Goal: Task Accomplishment & Management: Complete application form

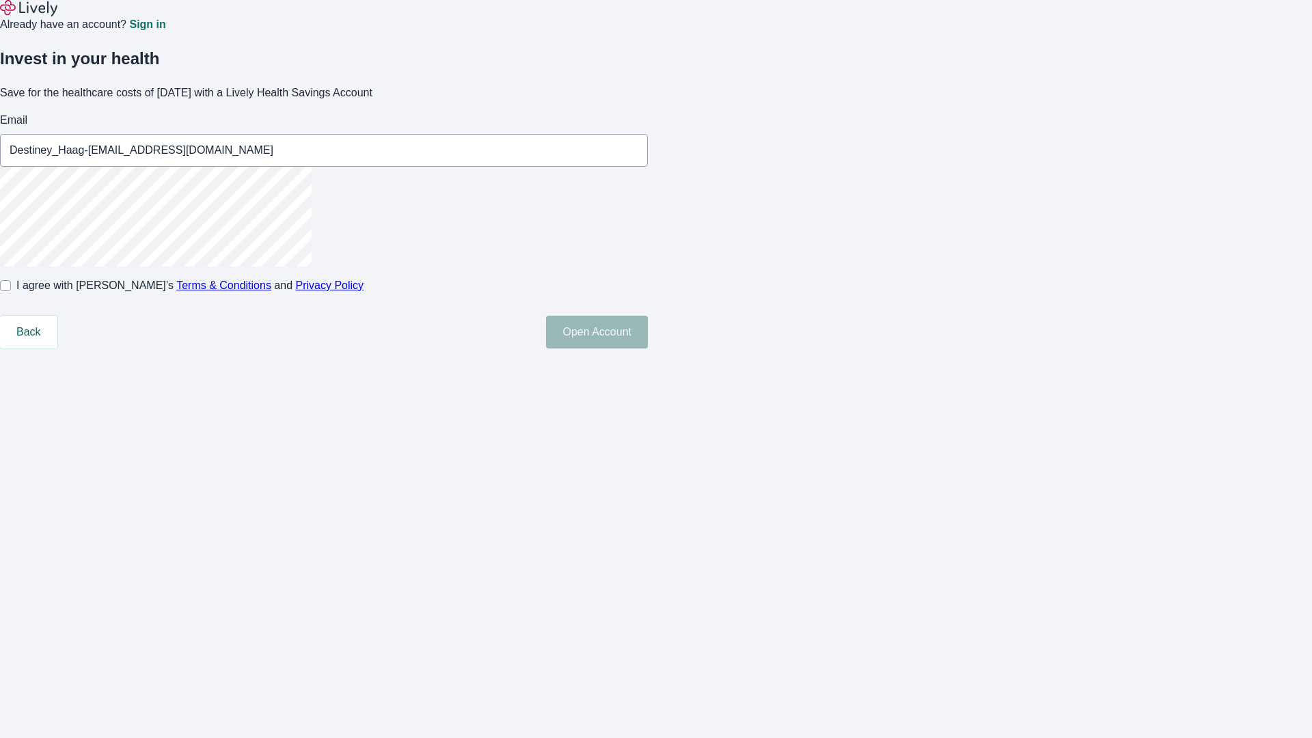
click at [11, 291] on input "I agree with Lively’s Terms & Conditions and Privacy Policy" at bounding box center [5, 285] width 11 height 11
checkbox input "true"
click at [648, 348] on button "Open Account" at bounding box center [597, 332] width 102 height 33
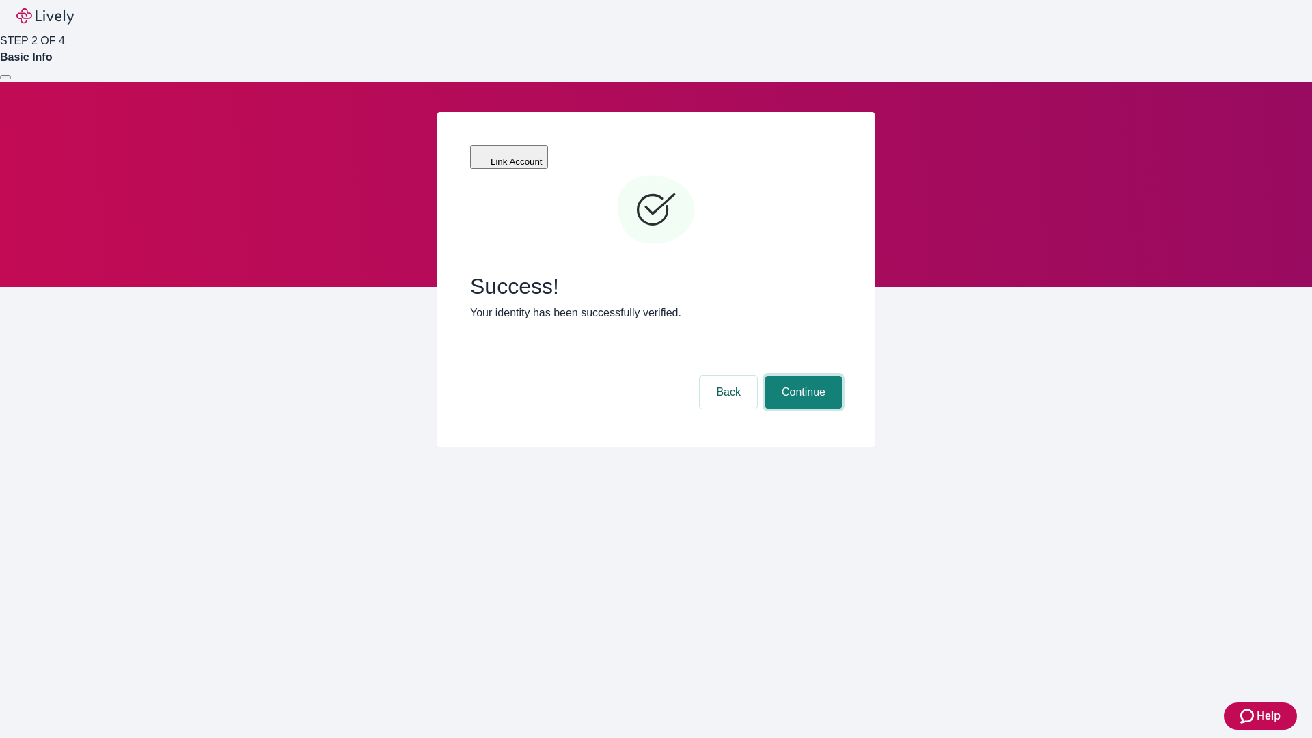
click at [801, 376] on button "Continue" at bounding box center [803, 392] width 77 height 33
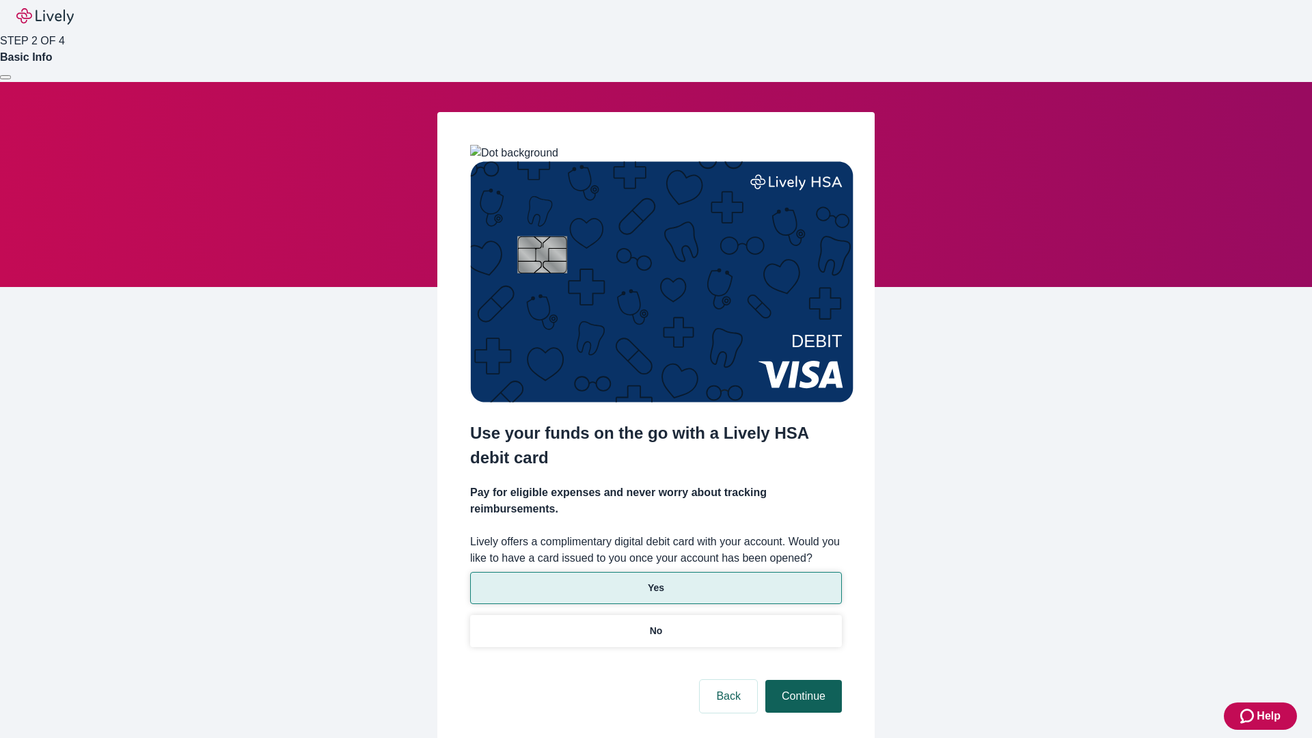
click at [655, 581] on p "Yes" at bounding box center [656, 588] width 16 height 14
click at [801, 680] on button "Continue" at bounding box center [803, 696] width 77 height 33
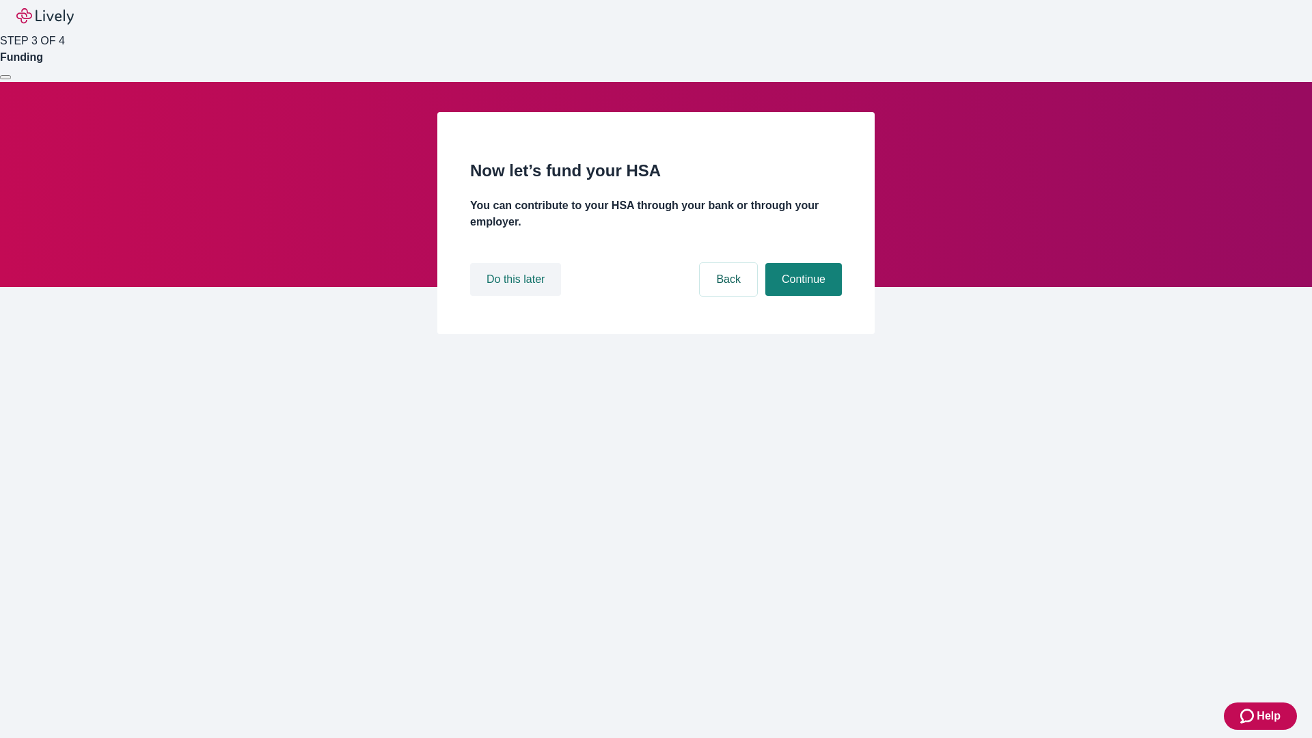
click at [517, 296] on button "Do this later" at bounding box center [515, 279] width 91 height 33
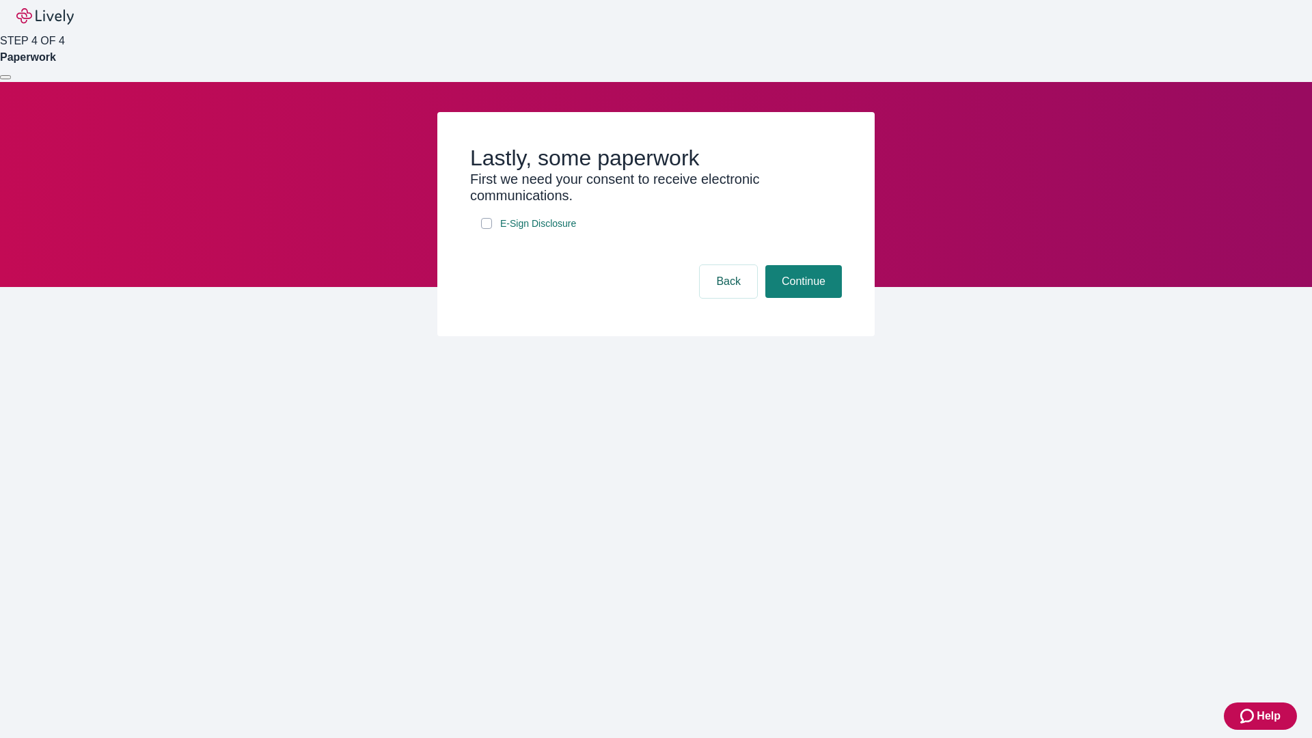
click at [486, 229] on input "E-Sign Disclosure" at bounding box center [486, 223] width 11 height 11
checkbox input "true"
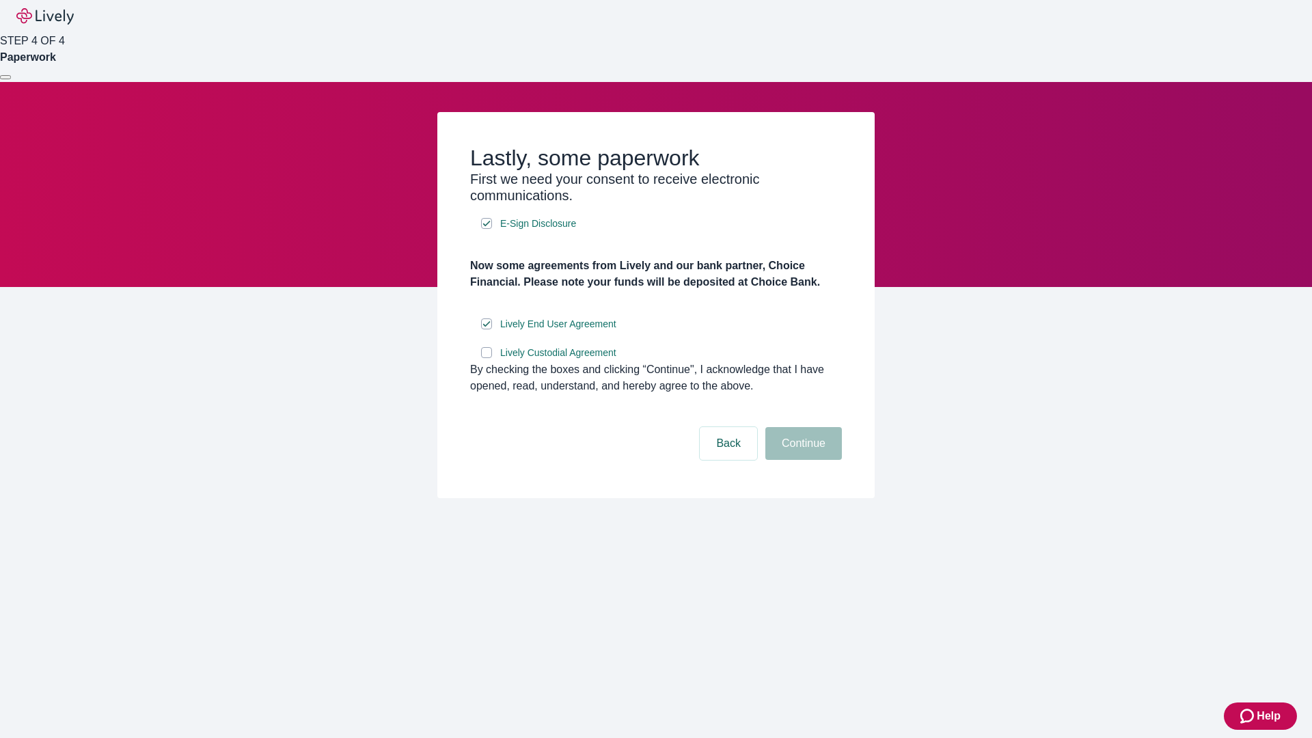
click at [486, 358] on input "Lively Custodial Agreement" at bounding box center [486, 352] width 11 height 11
checkbox input "true"
click at [801, 460] on button "Continue" at bounding box center [803, 443] width 77 height 33
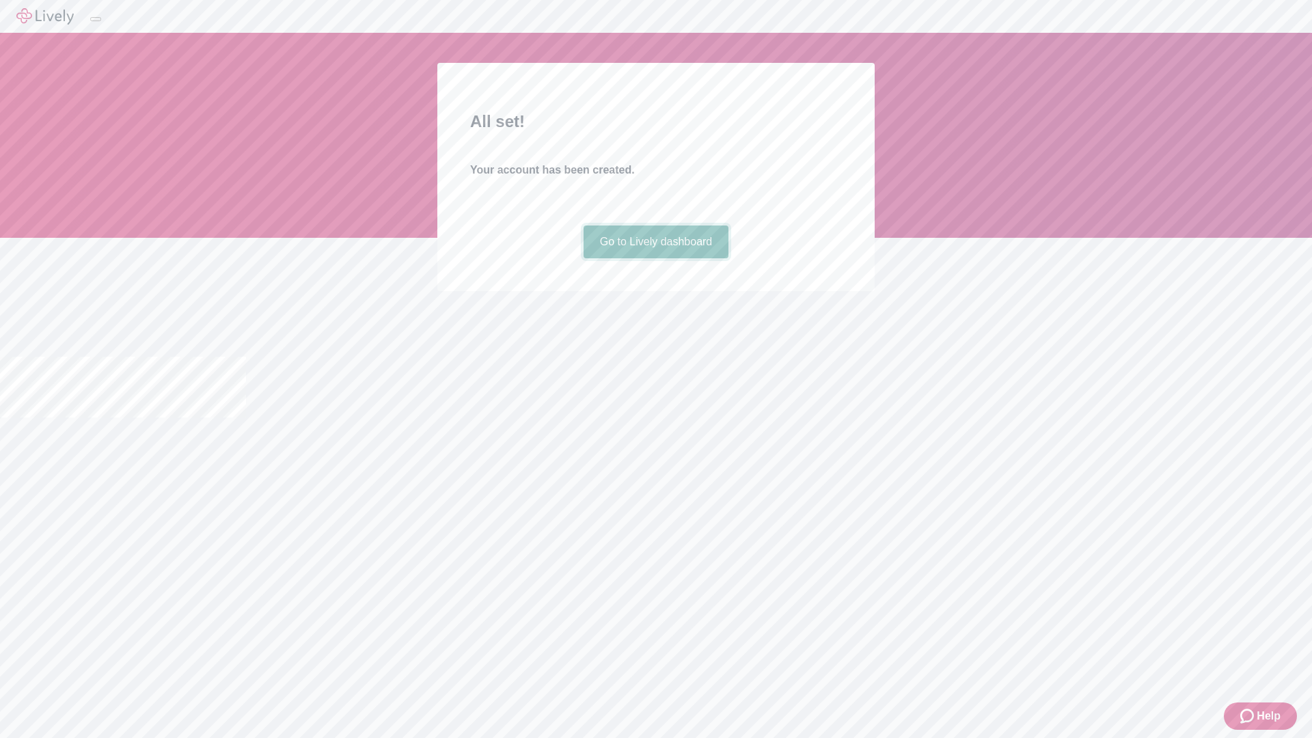
click at [655, 258] on link "Go to Lively dashboard" at bounding box center [656, 241] width 146 height 33
